Goal: Information Seeking & Learning: Learn about a topic

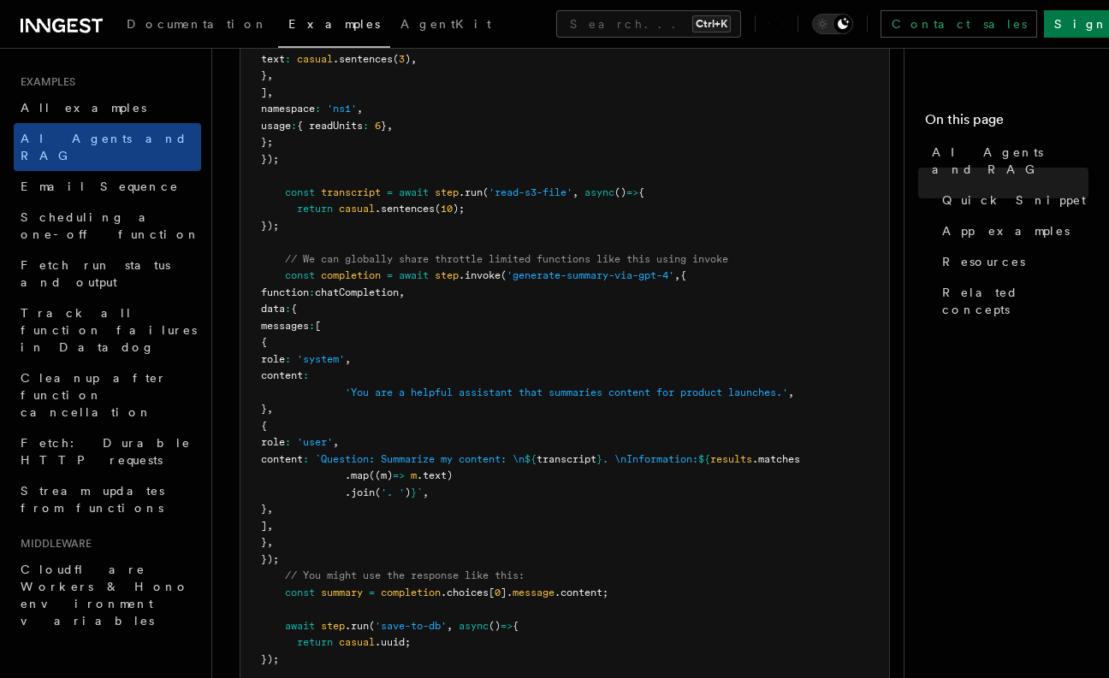
scroll to position [924, 0]
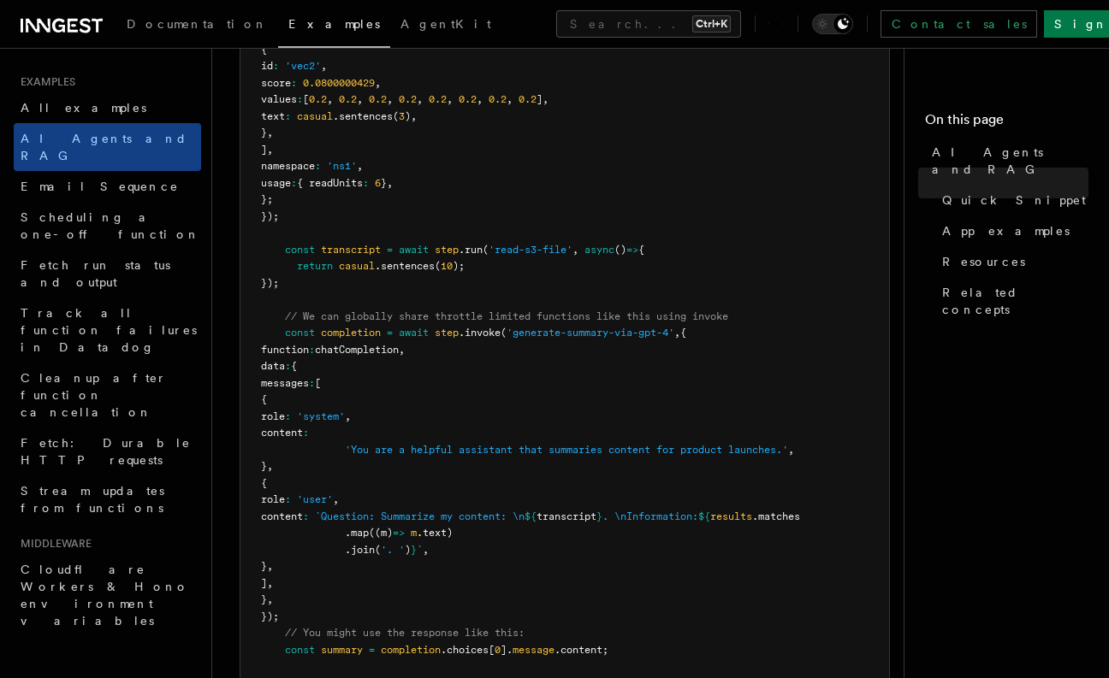
click at [360, 334] on span "completion" at bounding box center [351, 333] width 60 height 12
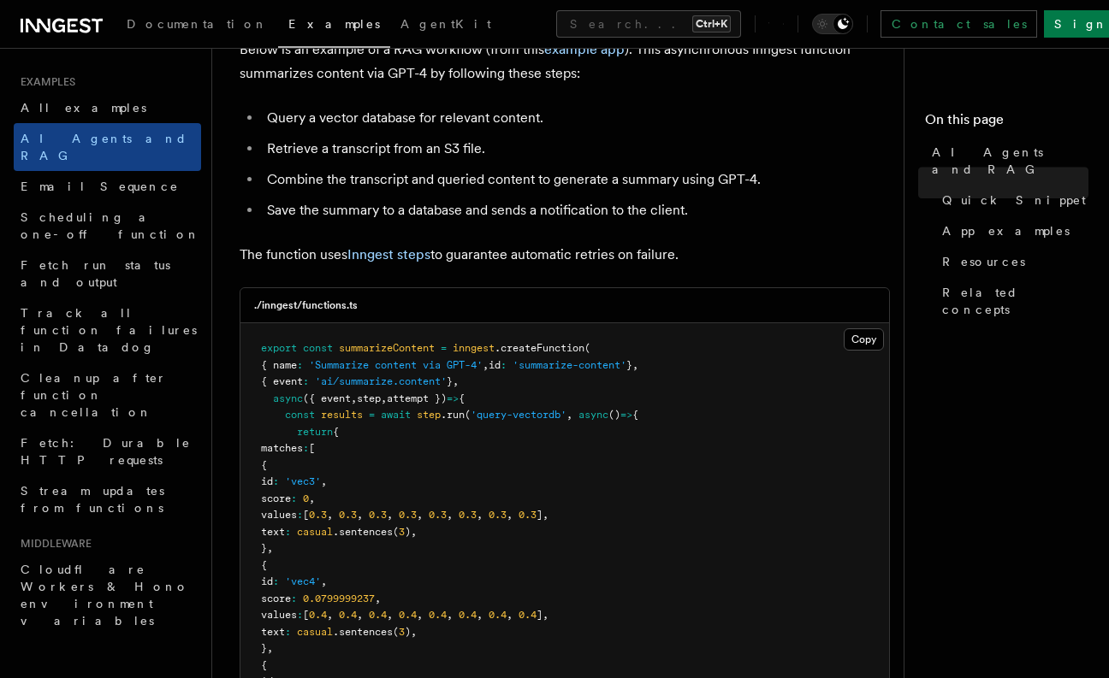
scroll to position [0, 0]
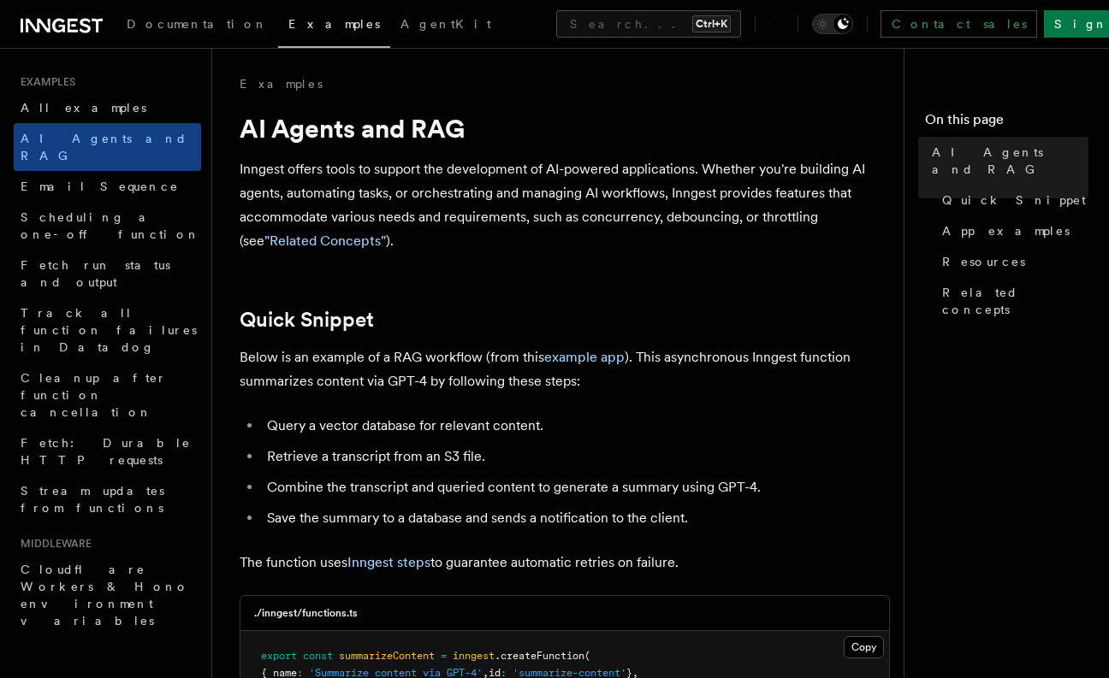
click at [572, 192] on p "Inngest offers tools to support the development of AI-powered applications. Whe…" at bounding box center [564, 205] width 650 height 96
click at [186, 31] on link "Documentation" at bounding box center [197, 25] width 162 height 41
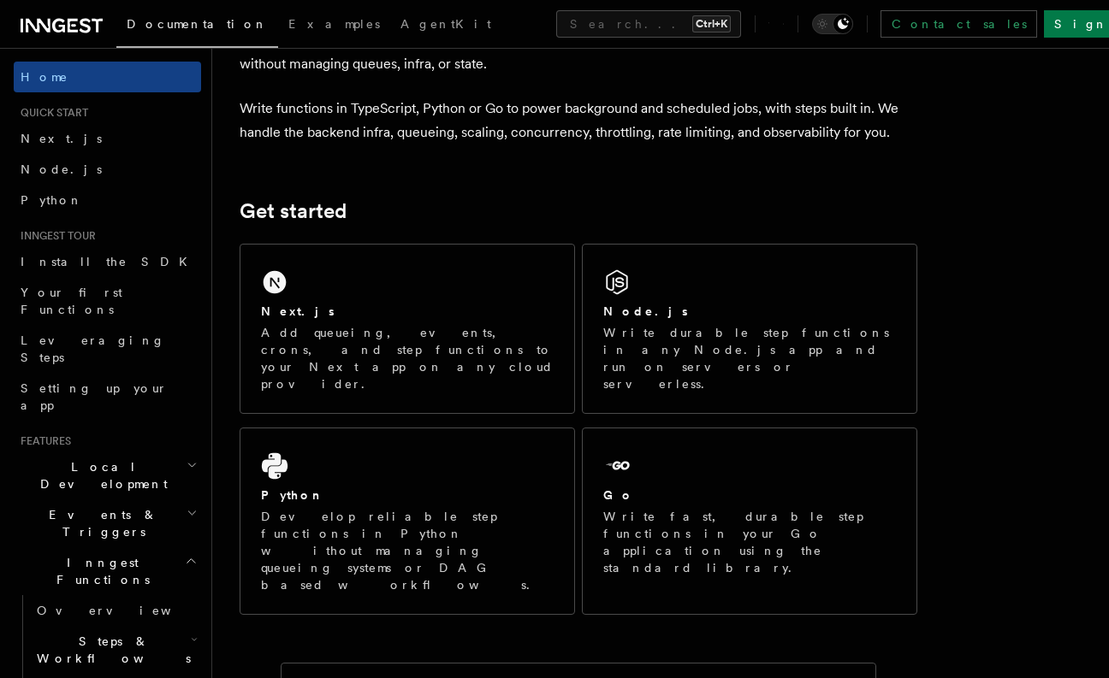
scroll to position [154, 0]
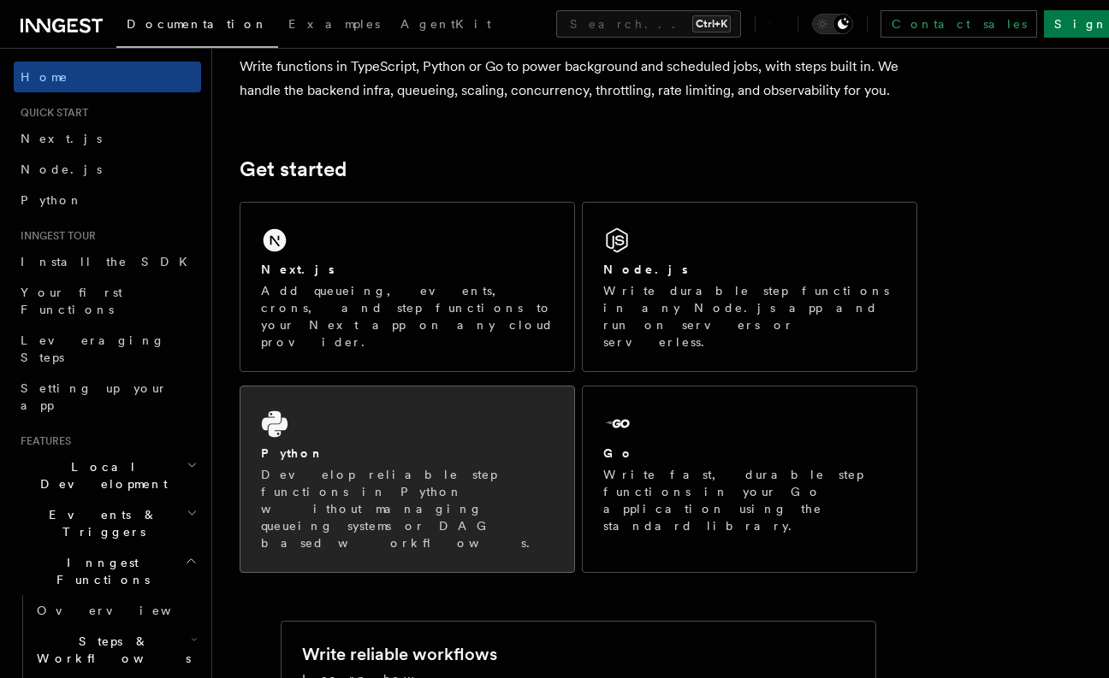
click at [370, 402] on div "Python Develop reliable step functions in Python without managing queueing syst…" at bounding box center [407, 480] width 334 height 186
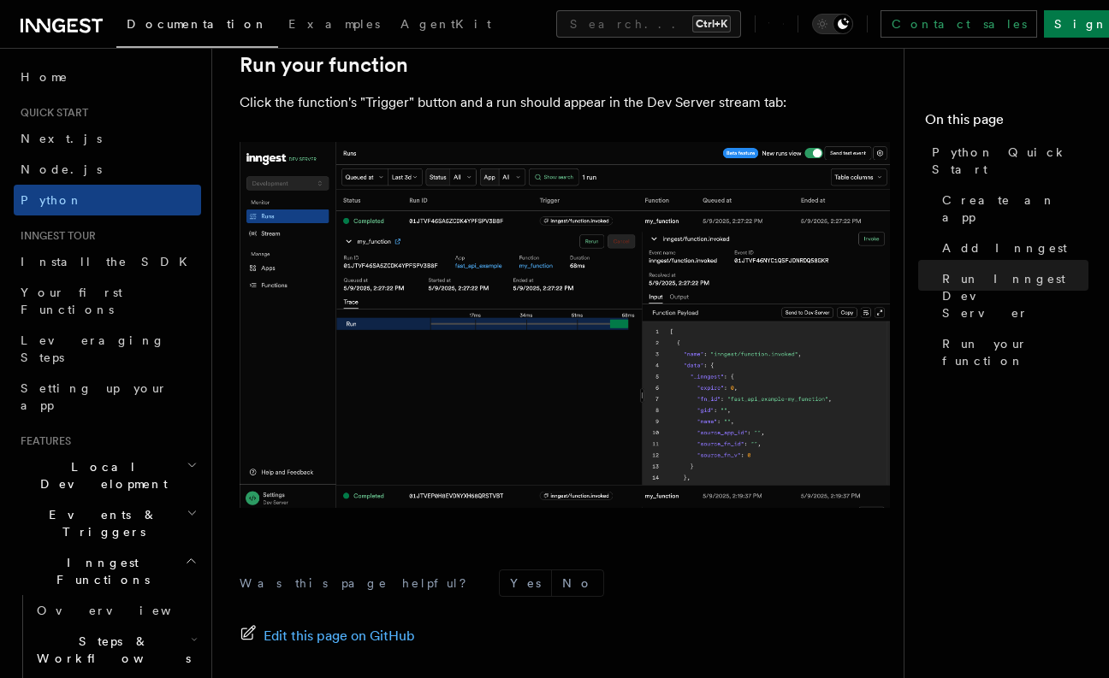
scroll to position [3281, 0]
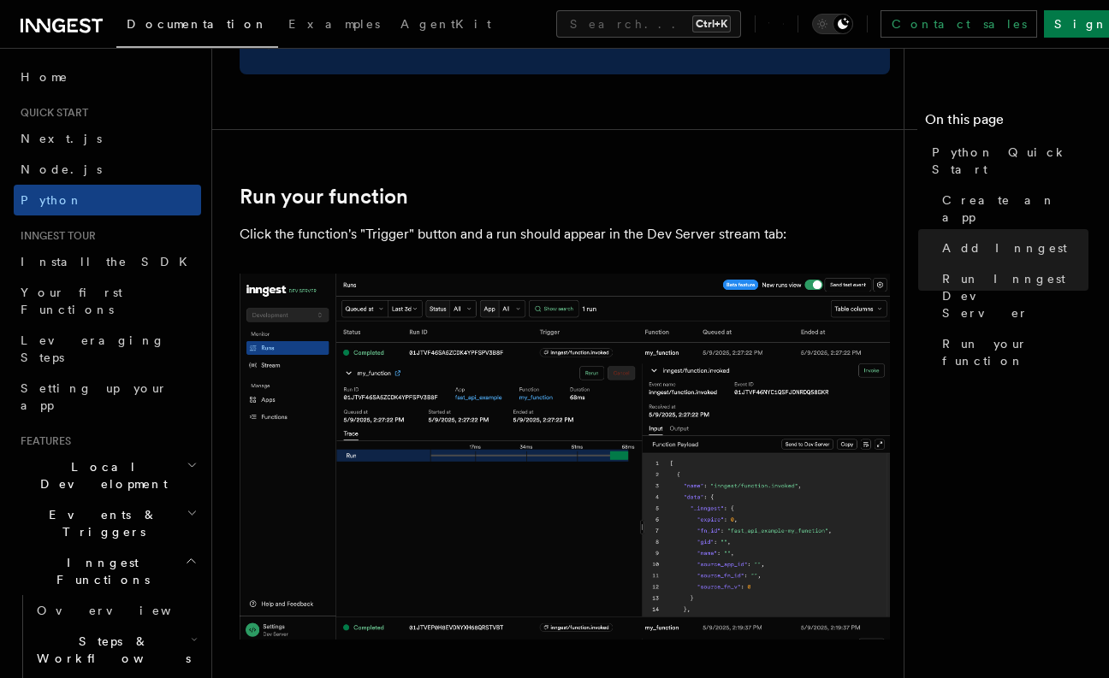
click at [552, 385] on img at bounding box center [564, 457] width 650 height 366
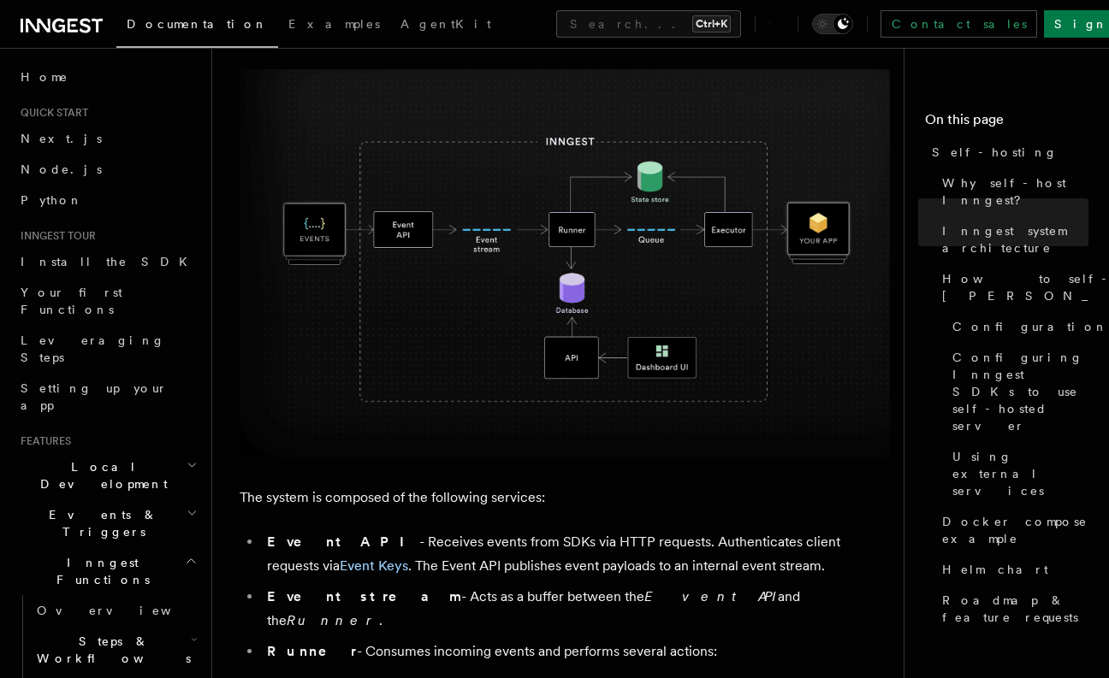
scroll to position [616, 0]
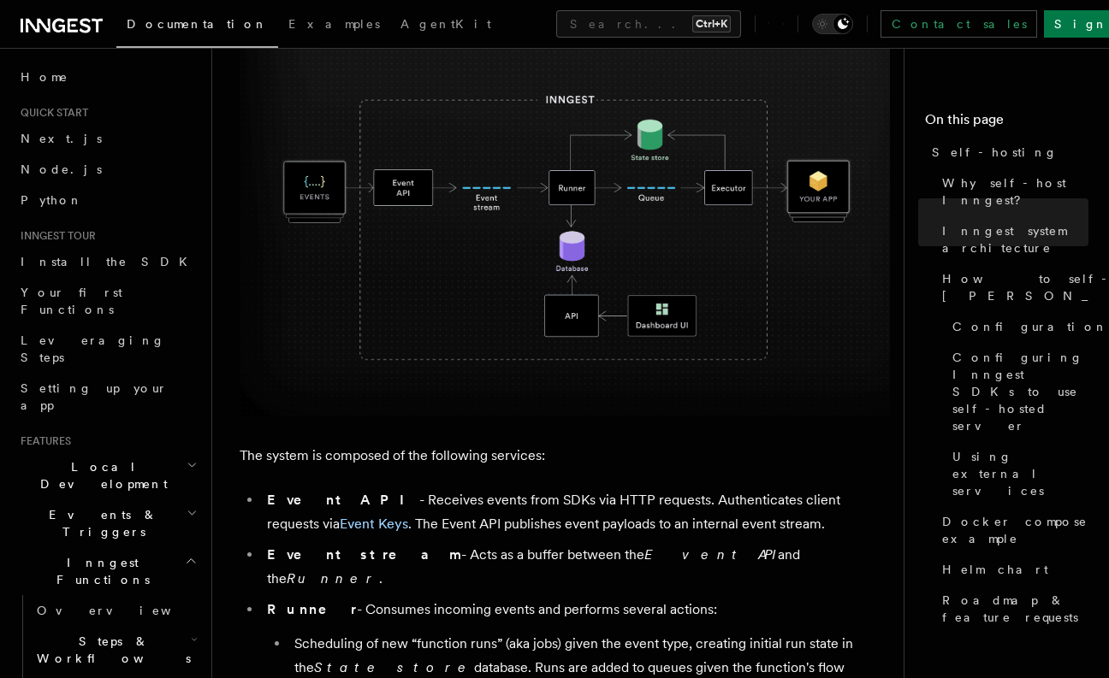
click at [471, 461] on p "The system is composed of the following services:" at bounding box center [564, 456] width 650 height 24
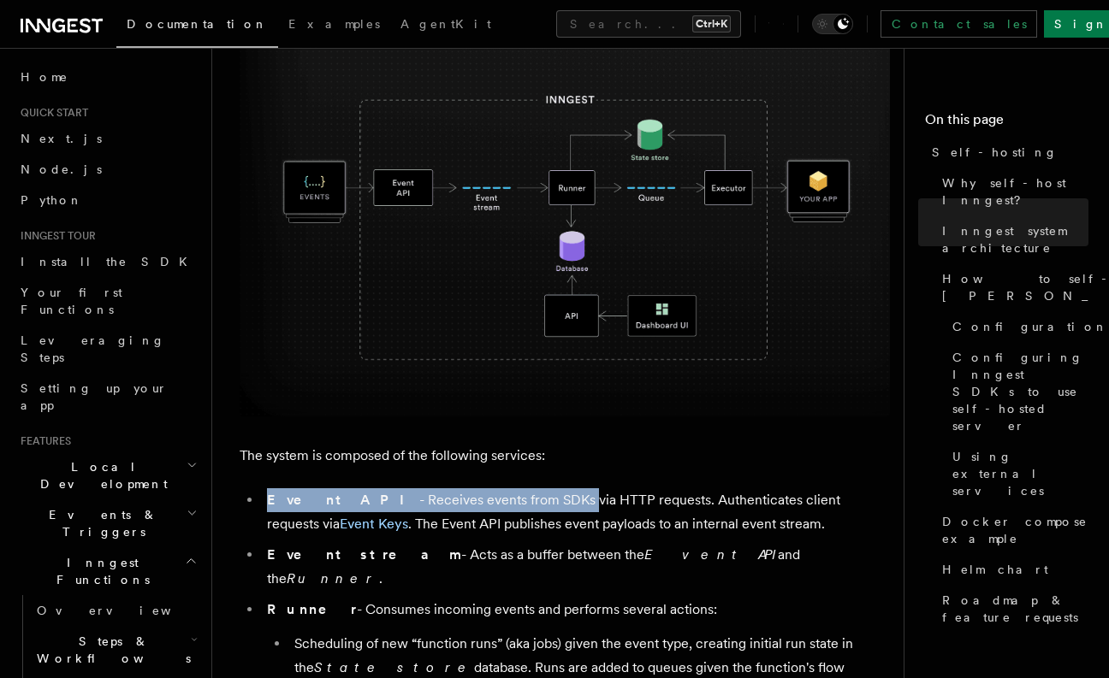
drag, startPoint x: 345, startPoint y: 506, endPoint x: 506, endPoint y: 510, distance: 161.7
click at [506, 510] on li "Event API - Receives events from SDKs via HTTP requests. Authenticates client r…" at bounding box center [576, 512] width 628 height 48
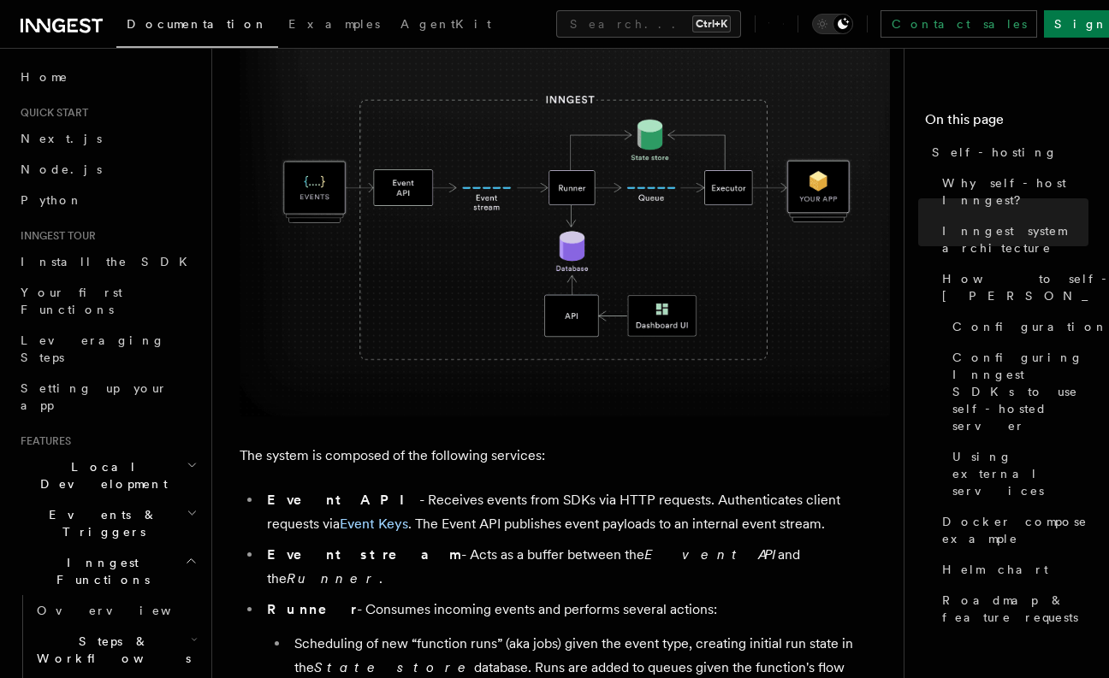
click at [604, 506] on li "Event API - Receives events from SDKs via HTTP requests. Authenticates client r…" at bounding box center [576, 512] width 628 height 48
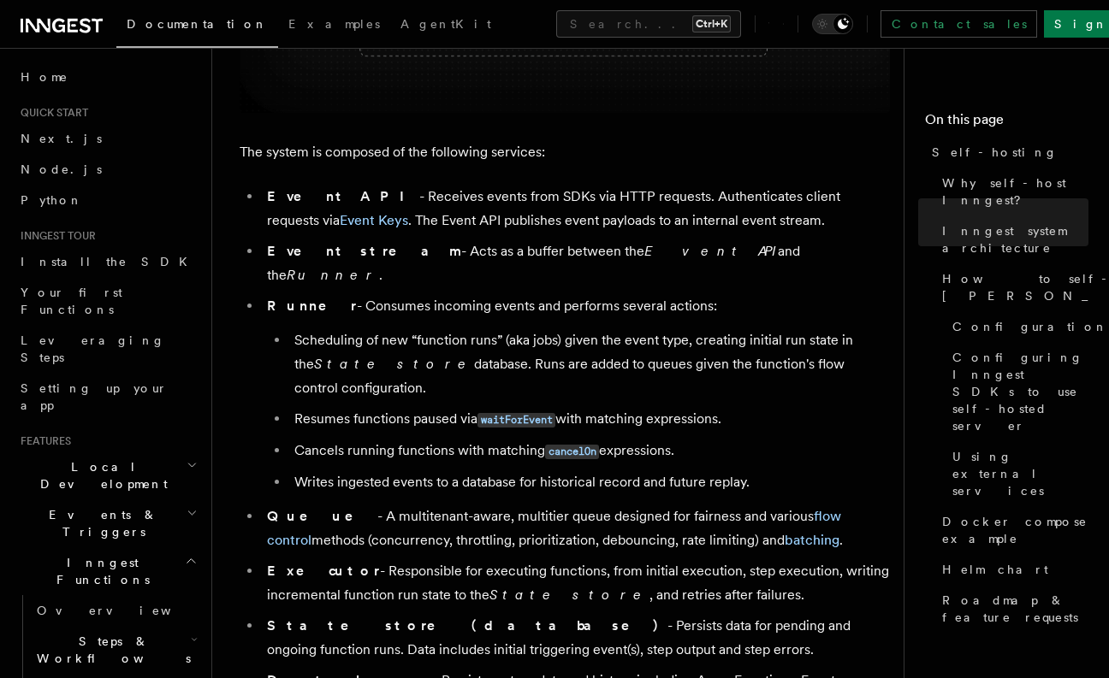
scroll to position [924, 0]
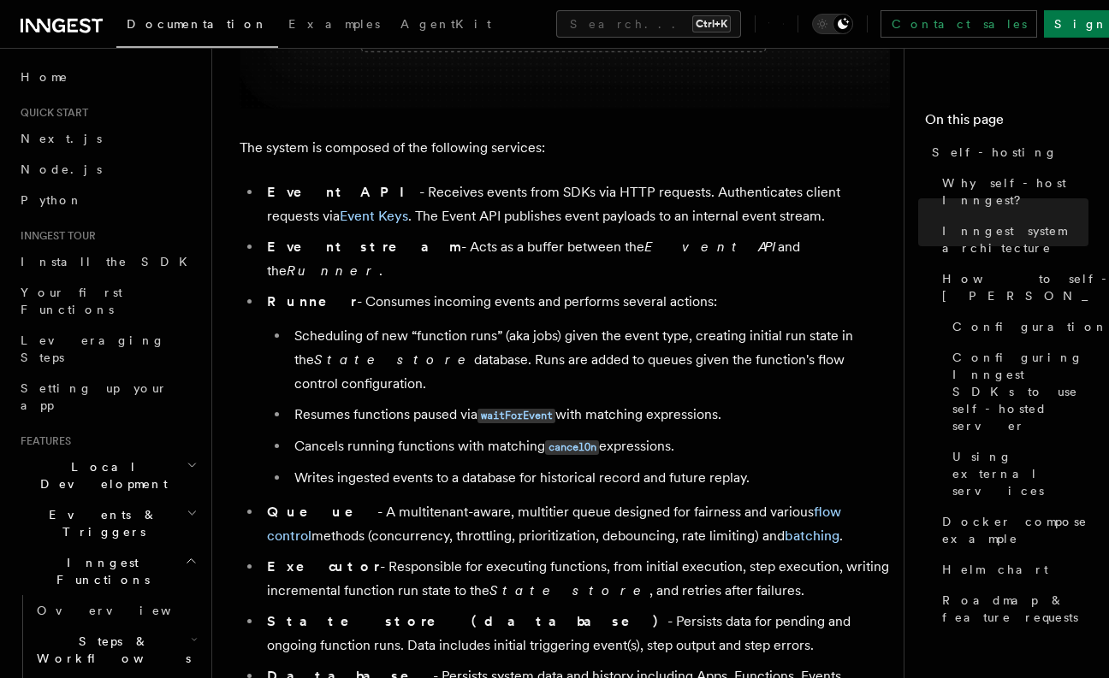
click at [361, 555] on li "Executor - Responsible for executing functions, from initial execution, step ex…" at bounding box center [576, 579] width 628 height 48
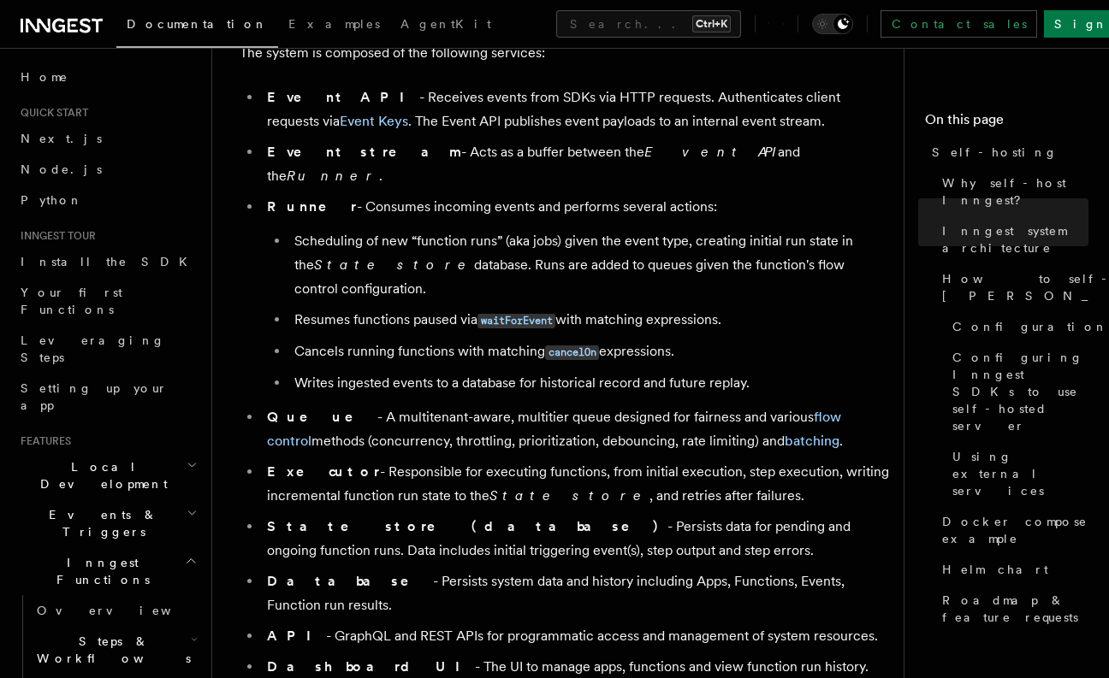
scroll to position [1078, 0]
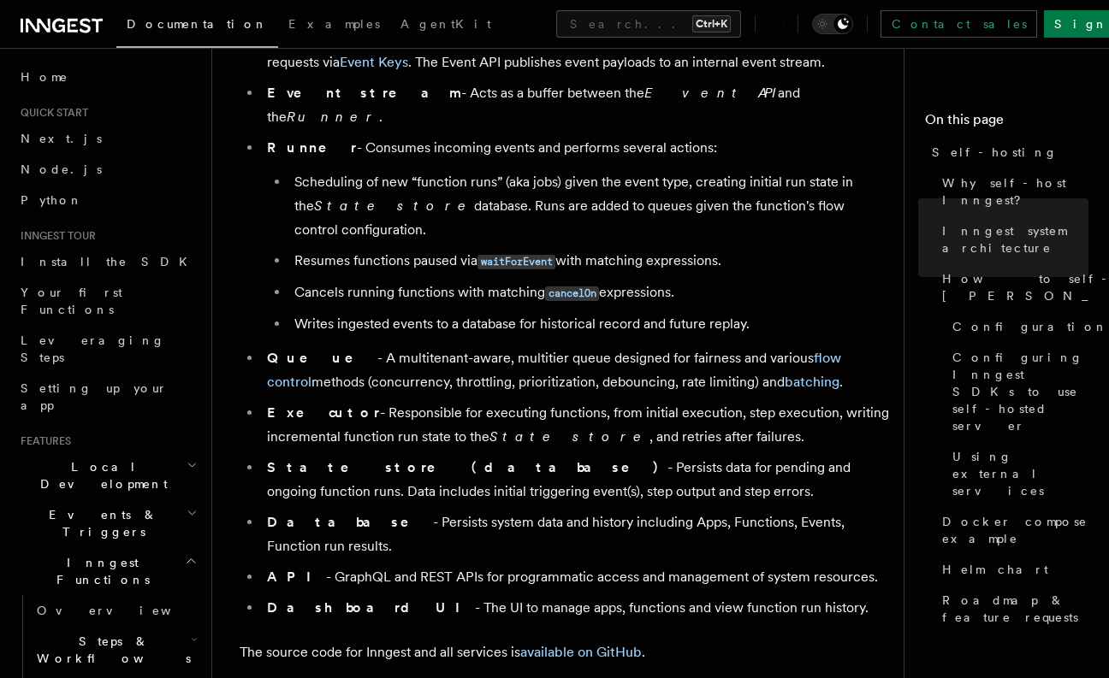
click at [585, 456] on li "State store (database) - Persists data for pending and ongoing function runs. D…" at bounding box center [576, 480] width 628 height 48
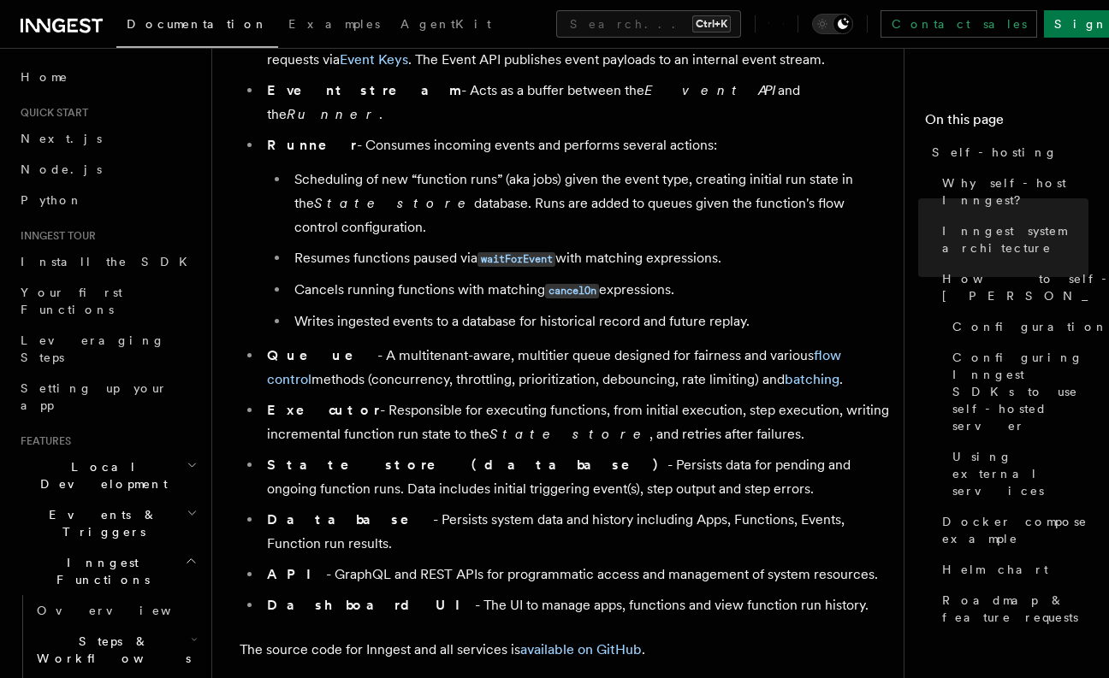
scroll to position [1232, 0]
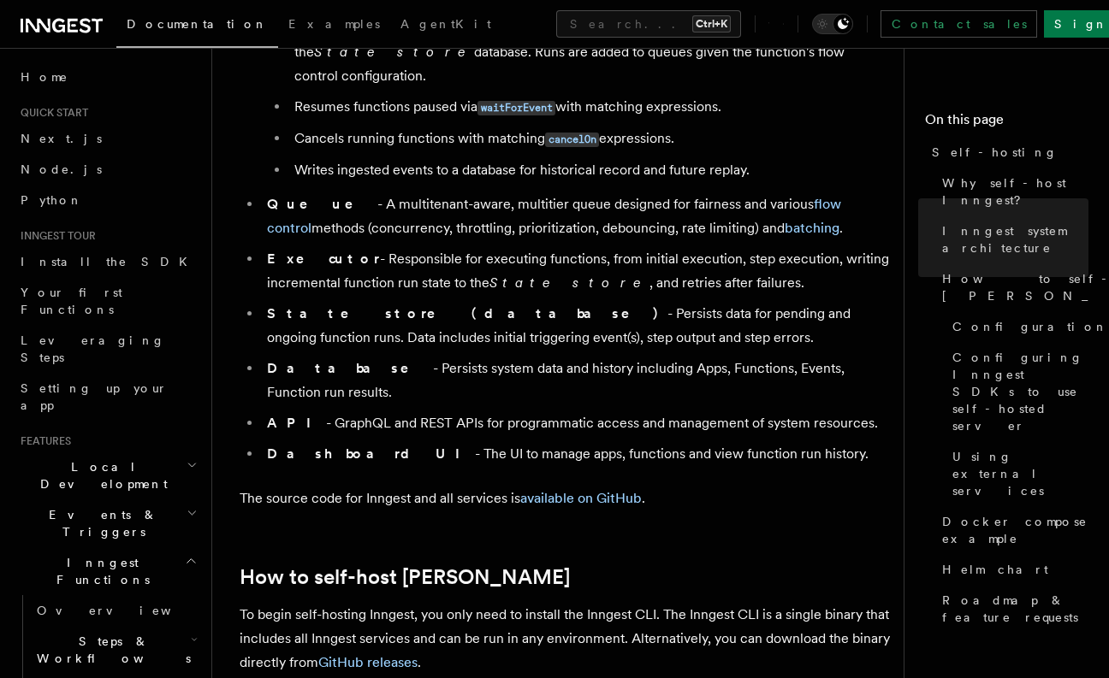
click at [359, 411] on li "API - GraphQL and REST APIs for programmatic access and management of system re…" at bounding box center [576, 423] width 628 height 24
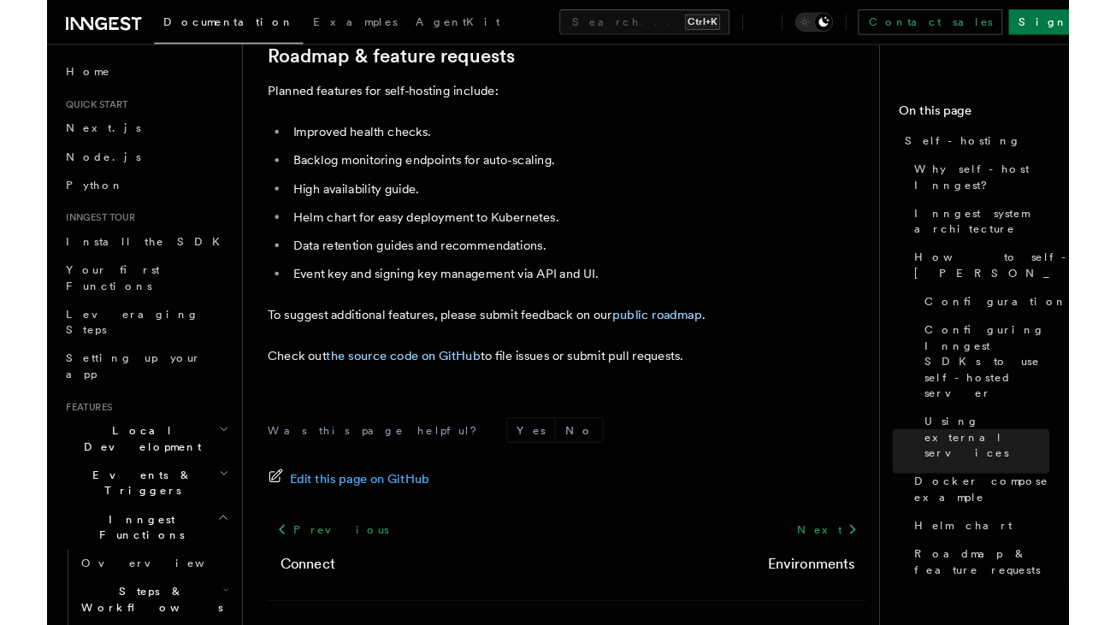
scroll to position [6633, 0]
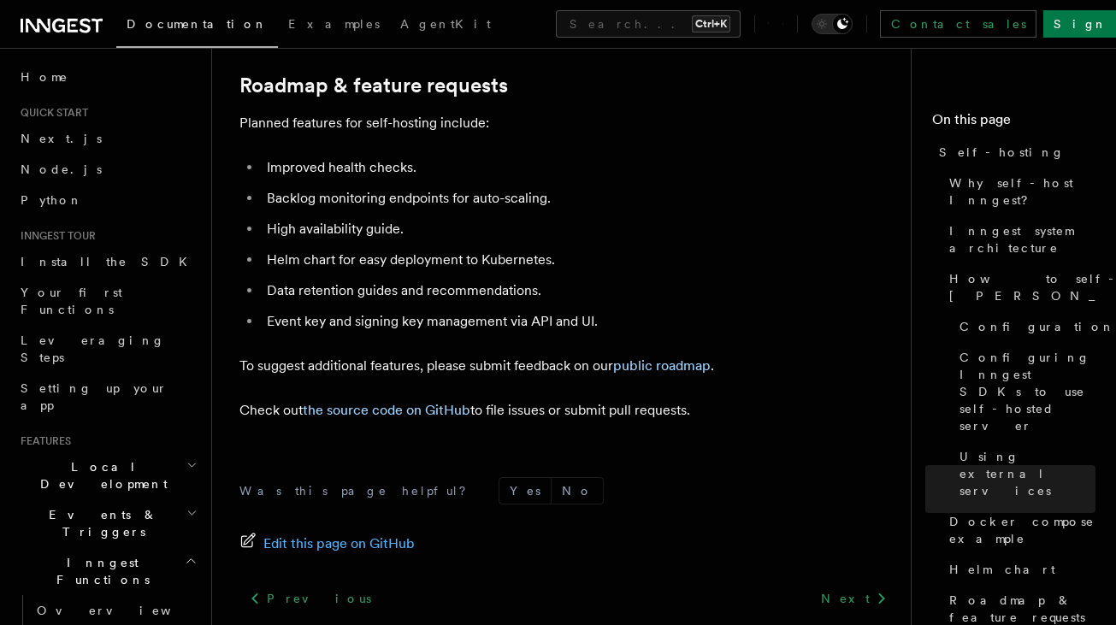
click at [587, 595] on div "Previous Connect Next Environments" at bounding box center [568, 615] width 658 height 65
